Goal: Task Accomplishment & Management: Use online tool/utility

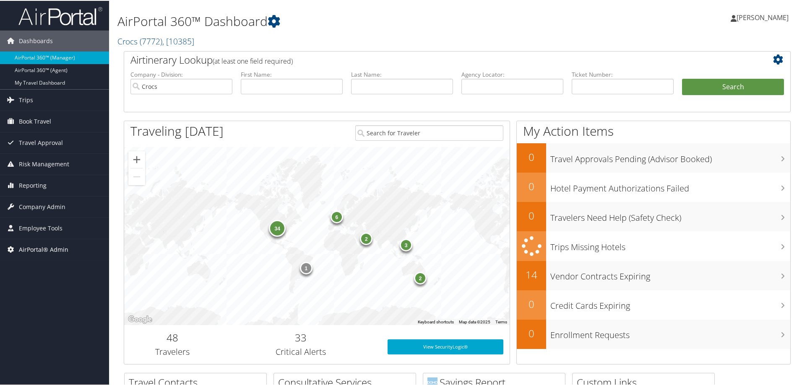
click at [39, 247] on span "AirPortal® Admin" at bounding box center [43, 249] width 49 height 21
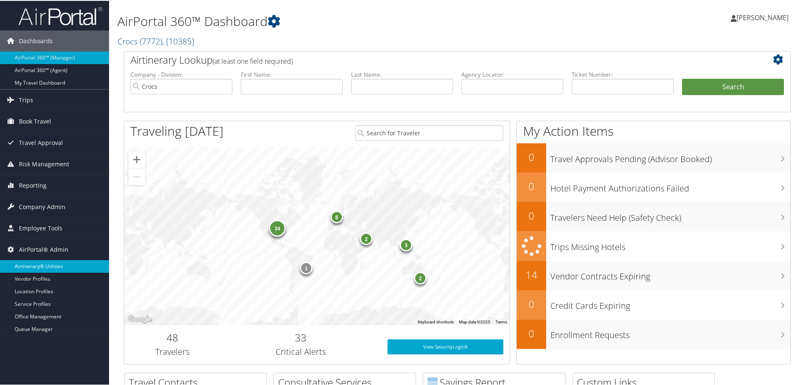
click at [45, 267] on link "Airtinerary® Utilities" at bounding box center [54, 266] width 109 height 13
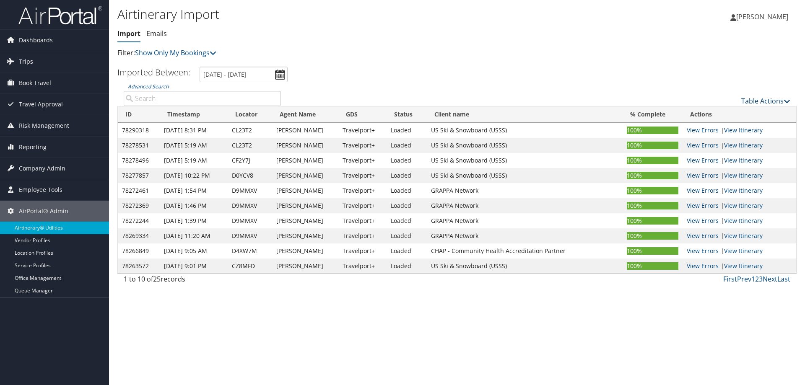
click at [751, 103] on link "Table Actions" at bounding box center [765, 100] width 49 height 9
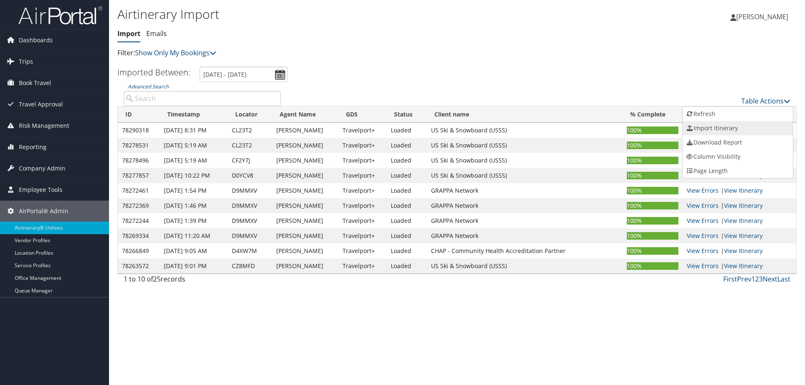
click at [737, 128] on link "Import Itinerary" at bounding box center [738, 128] width 110 height 14
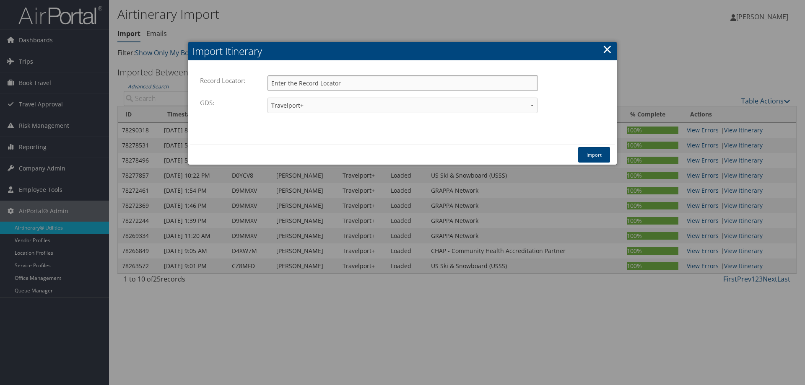
click at [316, 85] on input "Record Locator:" at bounding box center [402, 83] width 270 height 16
paste input "DBD1H1"
type input "DBD1H1"
click at [596, 156] on button "Import" at bounding box center [594, 155] width 32 height 16
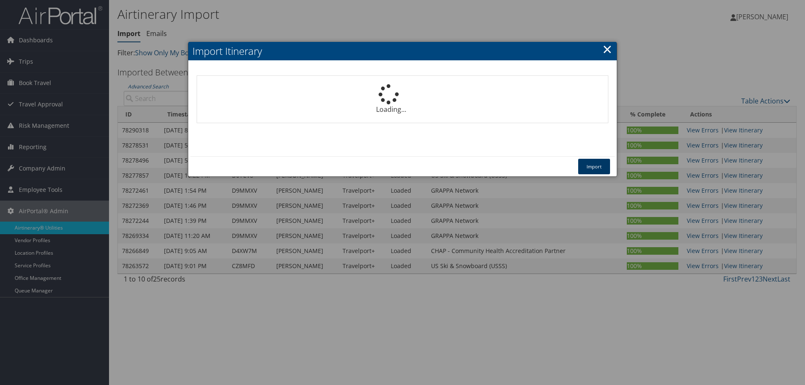
select select "1P"
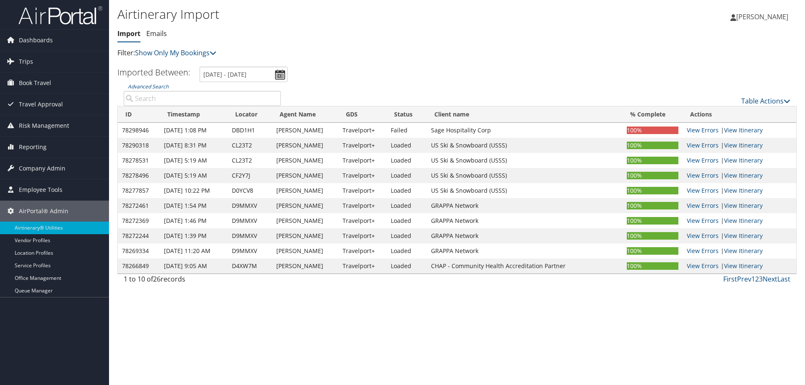
click at [169, 350] on div "Airtinerary Import Import Emails Import Emails Filter: Show Only My Bookings Sh…" at bounding box center [457, 192] width 696 height 385
drag, startPoint x: 134, startPoint y: 304, endPoint x: 132, endPoint y: 295, distance: 9.8
click at [132, 300] on div "Airtinerary Import Import Emails Import Emails Filter: Show Only My Bookings Sh…" at bounding box center [457, 192] width 696 height 385
click at [758, 101] on link "Table Actions" at bounding box center [765, 100] width 49 height 9
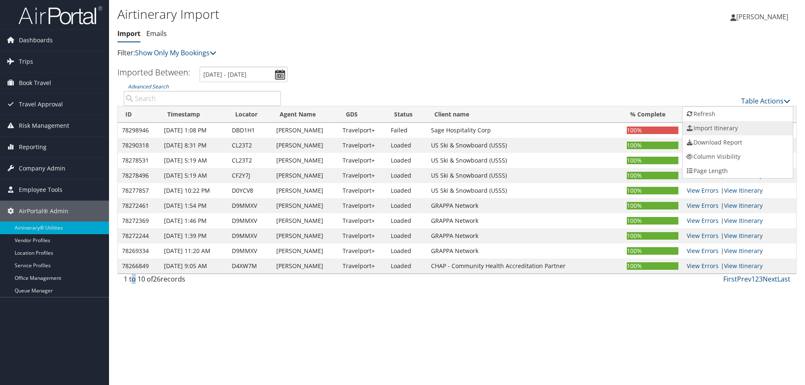
click at [701, 131] on link "Import Itinerary" at bounding box center [738, 128] width 110 height 14
select select "1P"
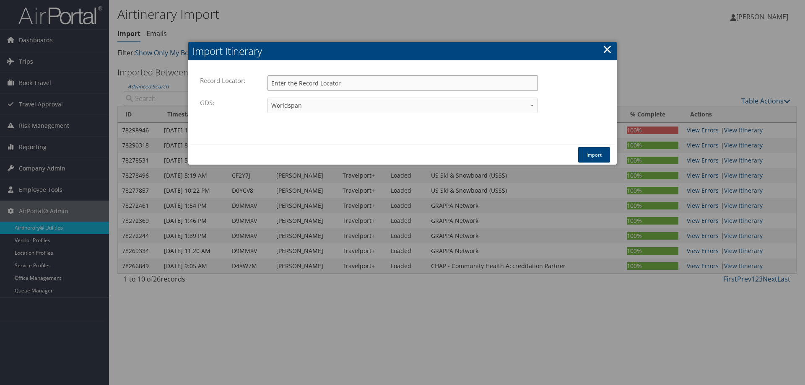
paste input "DBD1H1"
type input "DBD1H1"
click at [350, 104] on select "Travelport+ Worldspan Apollo Sabre Amadeus" at bounding box center [402, 106] width 270 height 16
select select "1G"
click at [267, 98] on select "Travelport+ Worldspan Apollo Sabre Amadeus" at bounding box center [402, 106] width 270 height 16
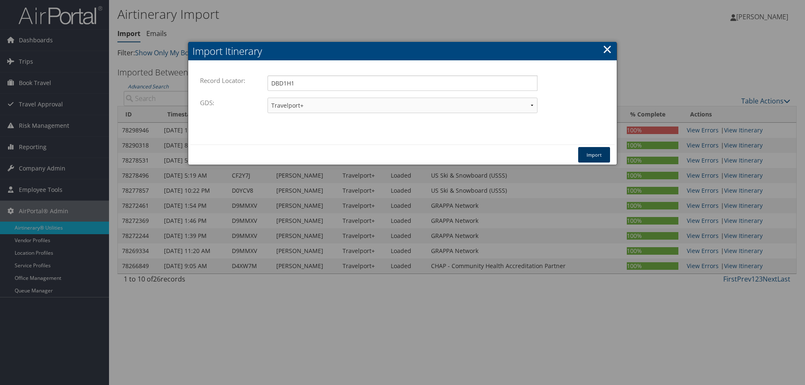
click at [588, 153] on button "Import" at bounding box center [594, 155] width 32 height 16
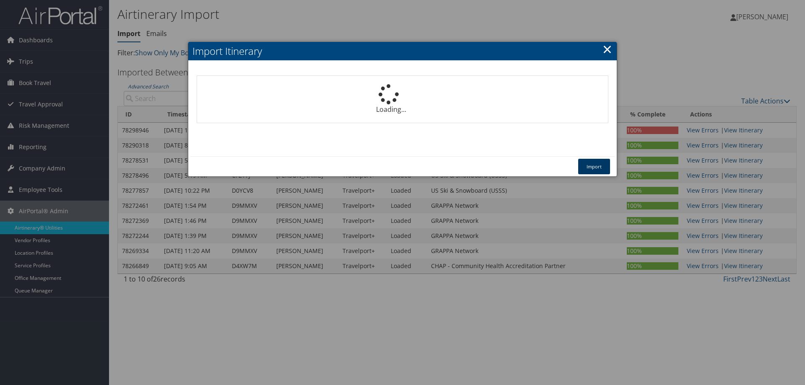
select select "1P"
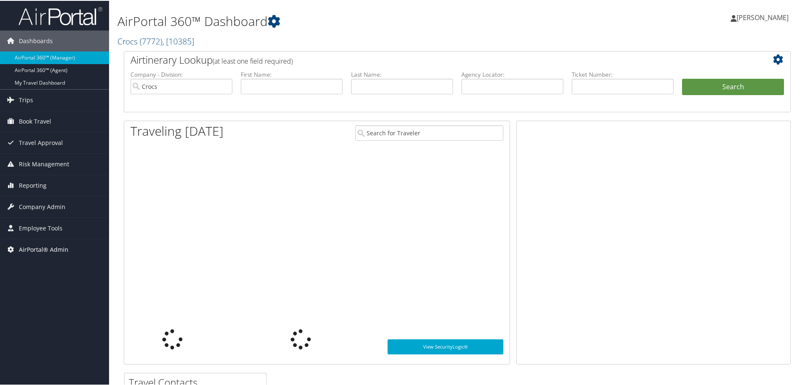
click at [40, 252] on span "AirPortal® Admin" at bounding box center [43, 249] width 49 height 21
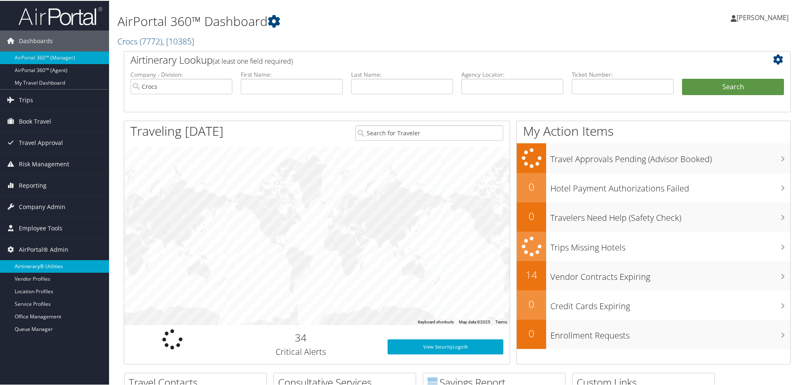
click at [44, 266] on link "Airtinerary® Utilities" at bounding box center [54, 266] width 109 height 13
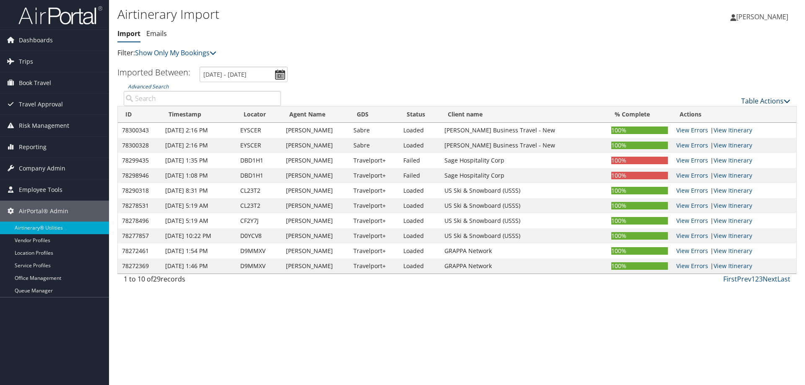
drag, startPoint x: 163, startPoint y: 96, endPoint x: 767, endPoint y: 101, distance: 604.6
click at [767, 101] on link "Table Actions" at bounding box center [765, 100] width 49 height 9
click at [709, 127] on link "Import Itinerary" at bounding box center [738, 128] width 110 height 14
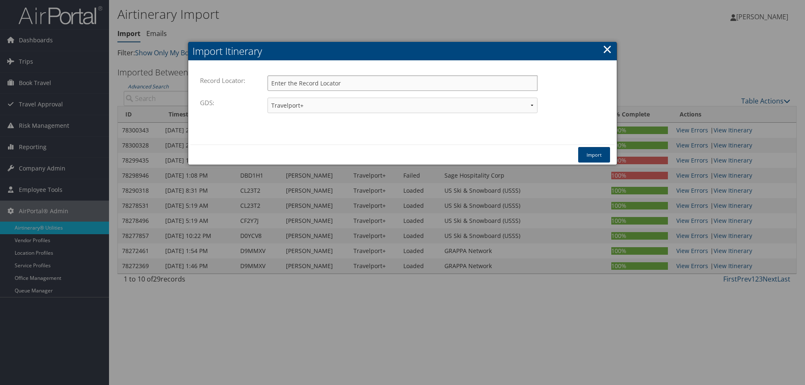
paste input "DBF1QR"
type input "DBF1QR"
click at [599, 155] on button "Import" at bounding box center [594, 155] width 32 height 16
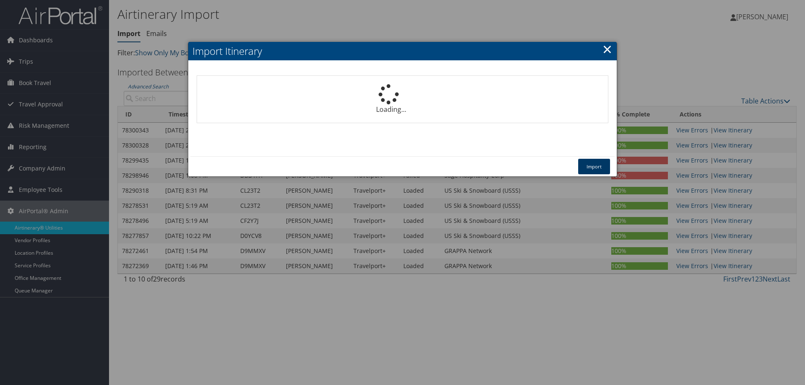
select select "1P"
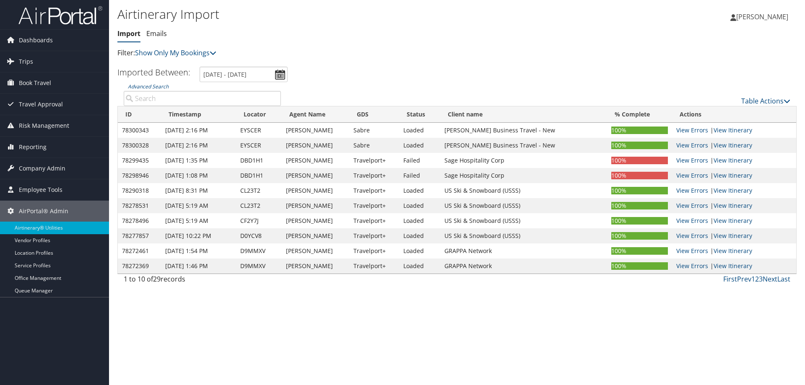
click at [220, 350] on div "Airtinerary Import Import Emails Import Emails Filter: Show Only My Bookings Sh…" at bounding box center [457, 192] width 696 height 385
